Goal: Task Accomplishment & Management: Manage account settings

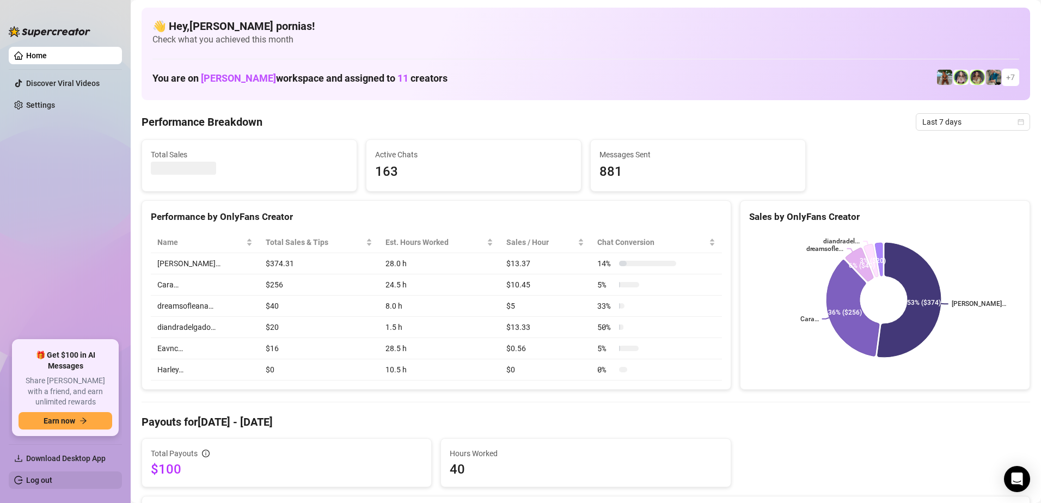
click at [26, 480] on link "Log out" at bounding box center [39, 480] width 26 height 9
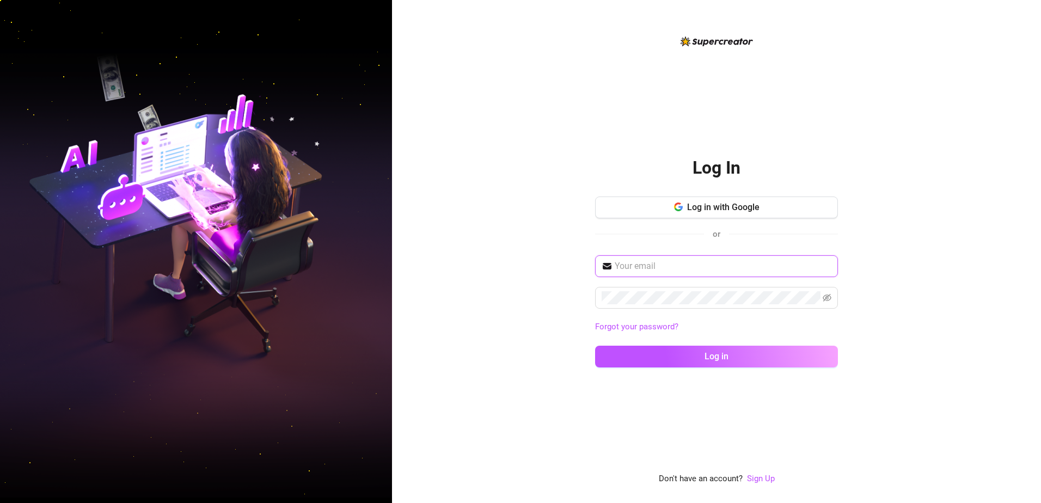
click at [711, 259] on span at bounding box center [716, 266] width 243 height 22
click at [710, 263] on input "text" at bounding box center [723, 266] width 217 height 13
type input "niricnoems@gmail.com"
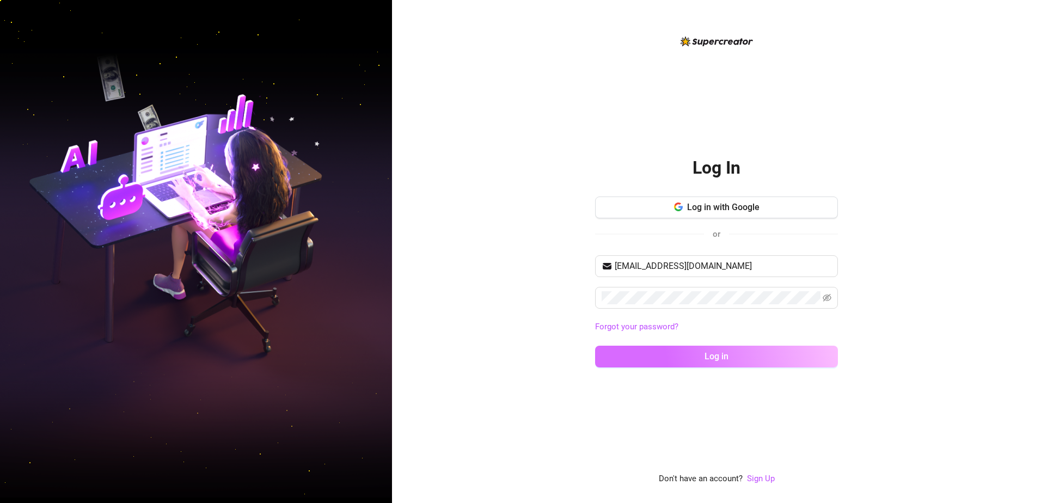
click at [692, 365] on button "Log in" at bounding box center [716, 357] width 243 height 22
